Goal: Information Seeking & Learning: Learn about a topic

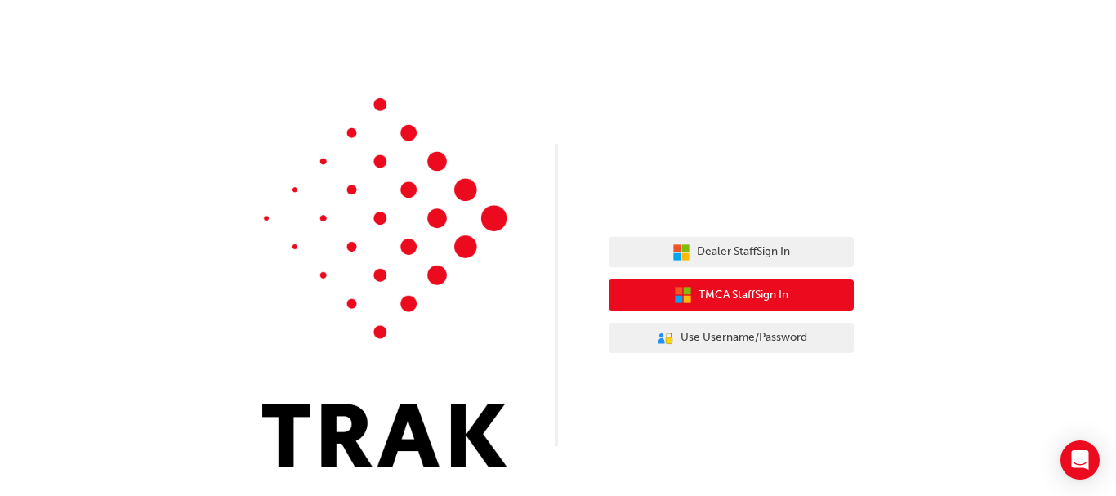
click at [751, 281] on button "TMCA Staff Sign In" at bounding box center [731, 295] width 245 height 31
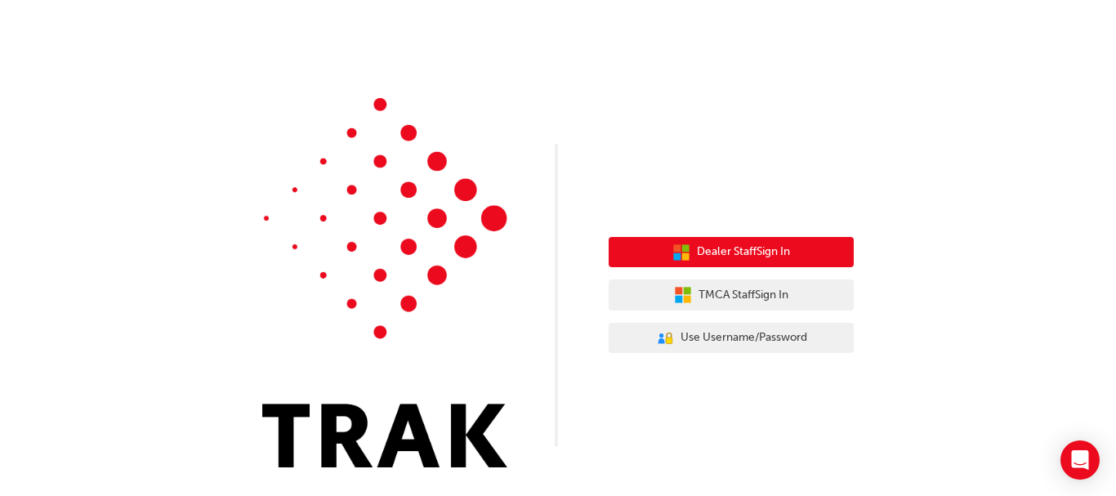
click at [702, 261] on span "Dealer Staff Sign In" at bounding box center [743, 252] width 93 height 19
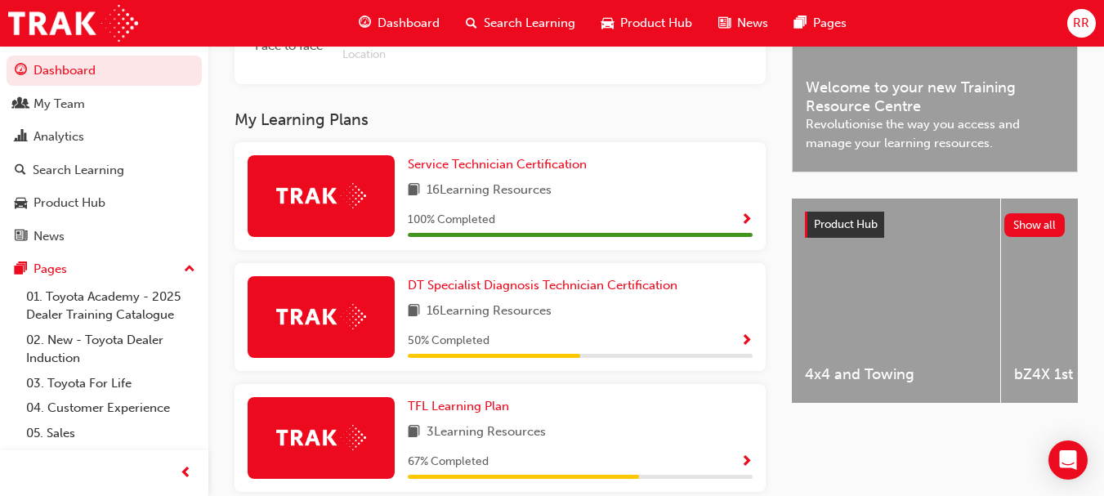
scroll to position [327, 0]
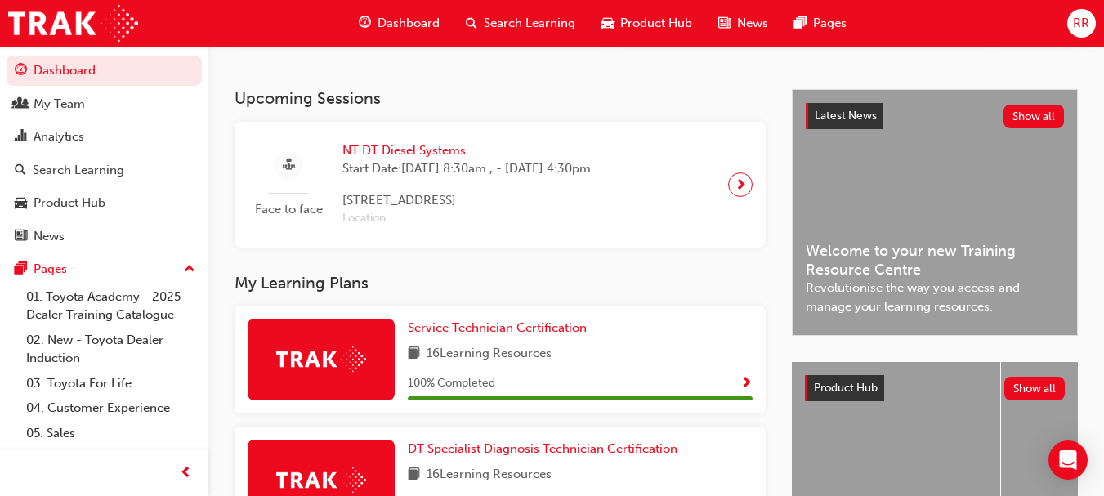
click at [741, 197] on div at bounding box center [740, 184] width 25 height 25
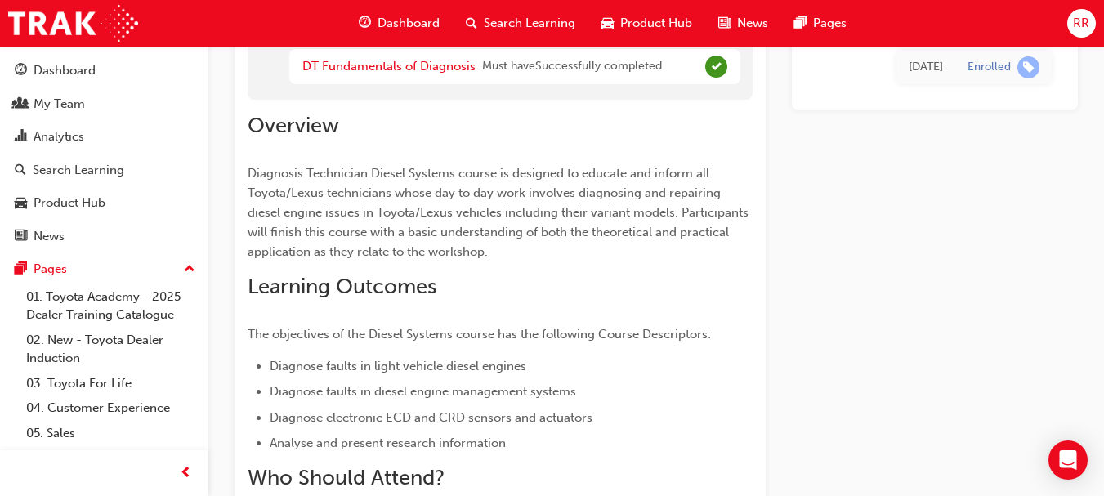
scroll to position [245, 0]
